Goal: Go to known website: Go to known website

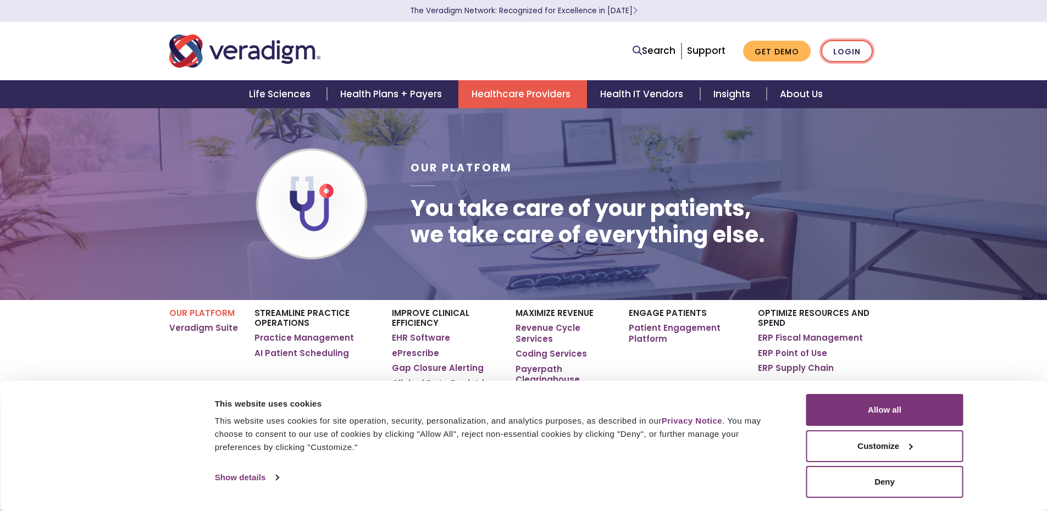
click at [845, 57] on link "Login" at bounding box center [847, 51] width 52 height 23
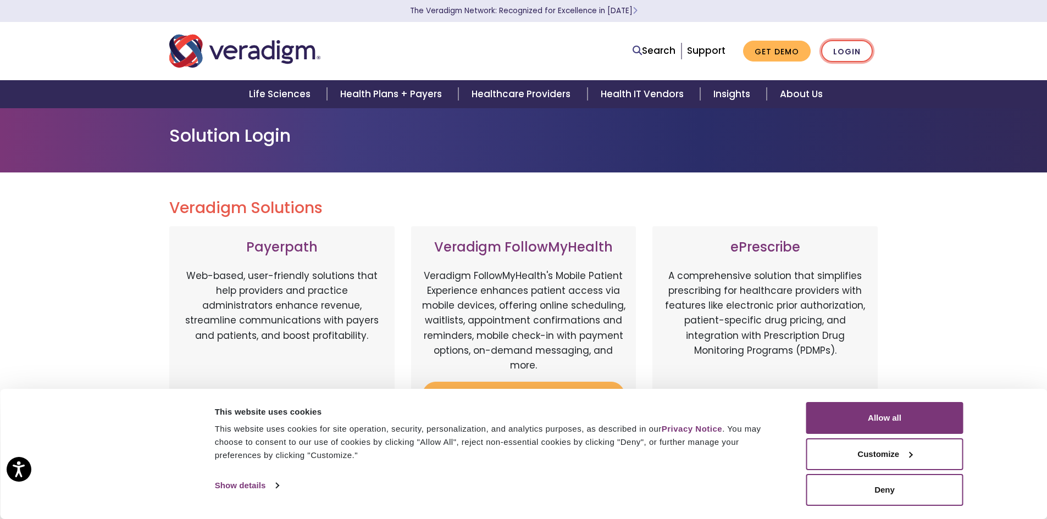
click at [847, 47] on link "Login" at bounding box center [847, 51] width 52 height 23
click at [720, 471] on div "This website uses cookies This website uses cookies for site operation, securit…" at bounding box center [503, 448] width 582 height 92
click at [717, 324] on p "A comprehensive solution that simplifies prescribing for healthcare providers w…" at bounding box center [764, 326] width 203 height 115
click at [701, 298] on p "A comprehensive solution that simplifies prescribing for healthcare providers w…" at bounding box center [764, 326] width 203 height 115
click at [851, 52] on link "Login" at bounding box center [847, 51] width 52 height 23
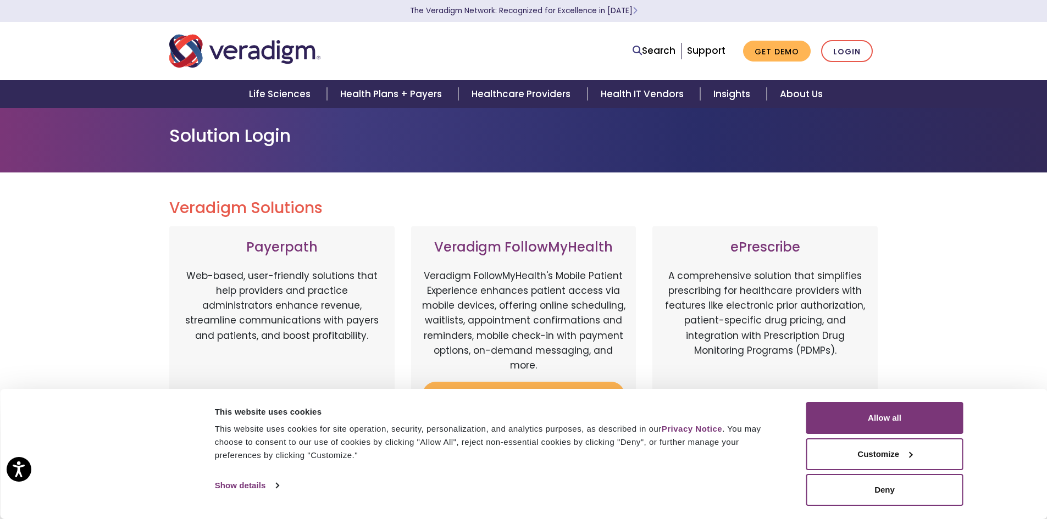
click at [694, 136] on h1 "Solution Login" at bounding box center [523, 135] width 709 height 21
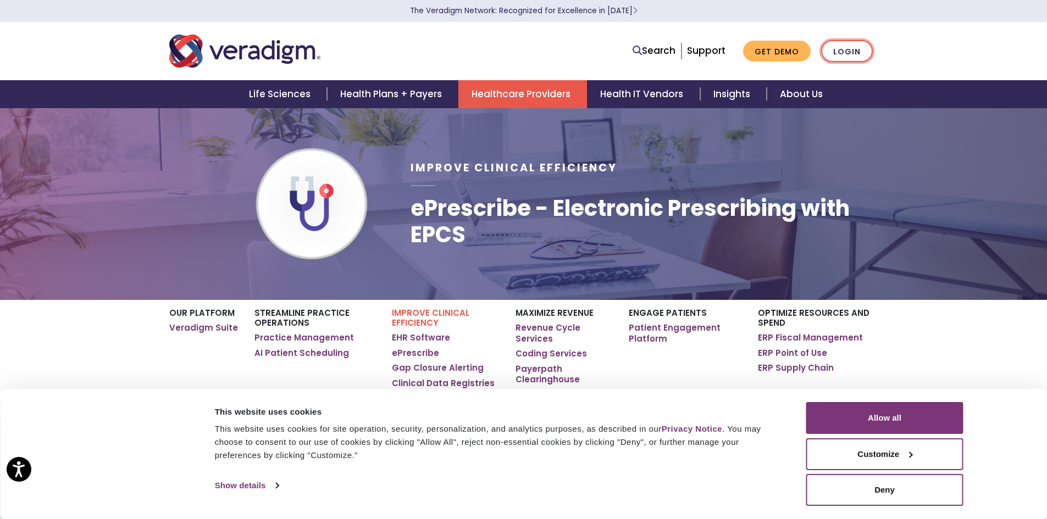
click at [849, 52] on link "Login" at bounding box center [847, 51] width 52 height 23
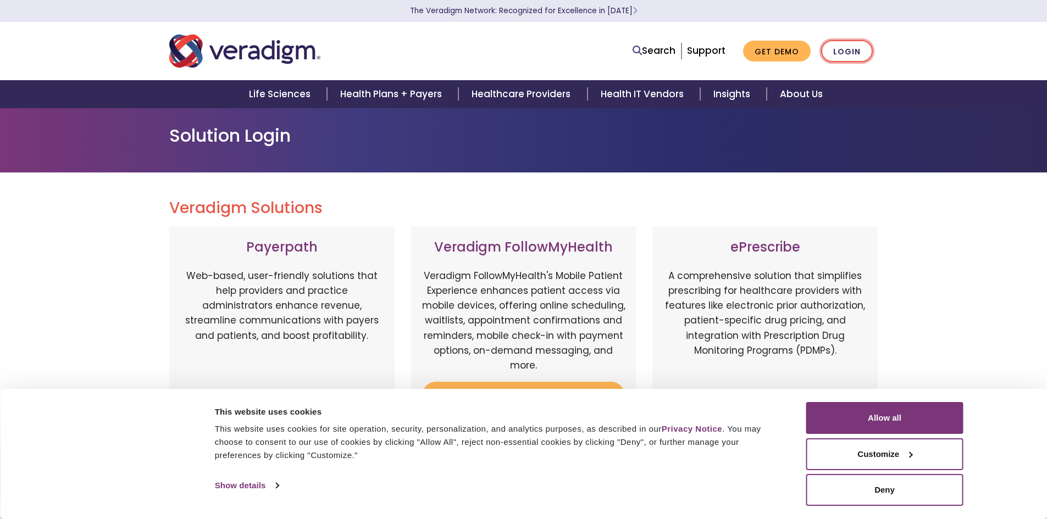
click at [849, 52] on link "Login" at bounding box center [847, 51] width 52 height 23
click at [877, 414] on button "Allow all" at bounding box center [884, 418] width 157 height 32
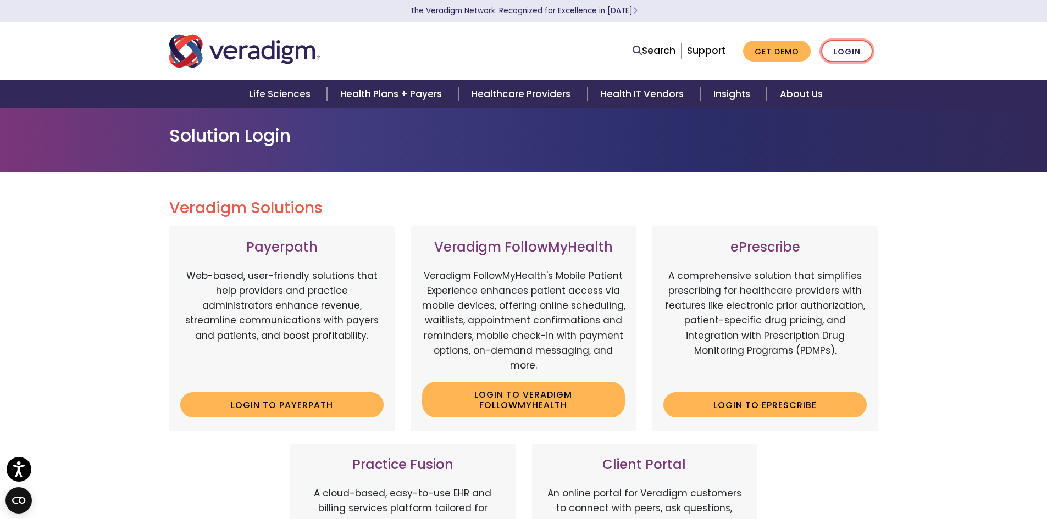
click at [846, 51] on link "Login" at bounding box center [847, 51] width 52 height 23
click at [849, 51] on link "Login" at bounding box center [847, 51] width 52 height 23
click at [726, 405] on link "Login to ePrescribe" at bounding box center [764, 404] width 203 height 25
